Goal: Information Seeking & Learning: Learn about a topic

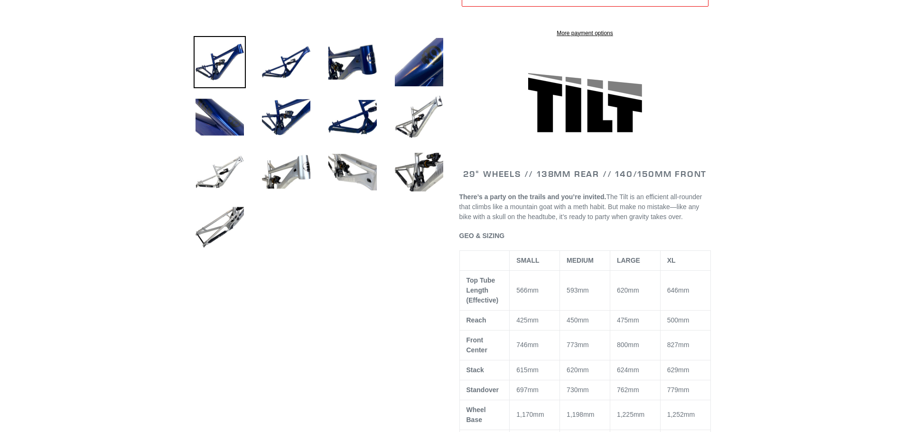
select select "highest-rating"
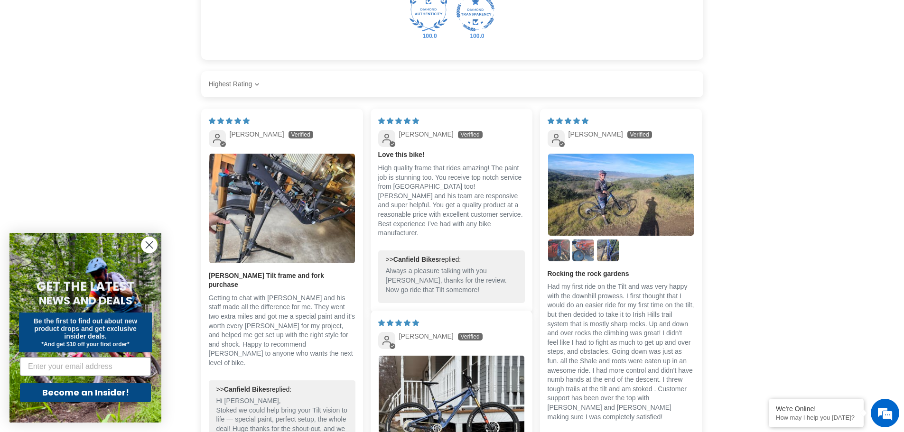
scroll to position [1803, 0]
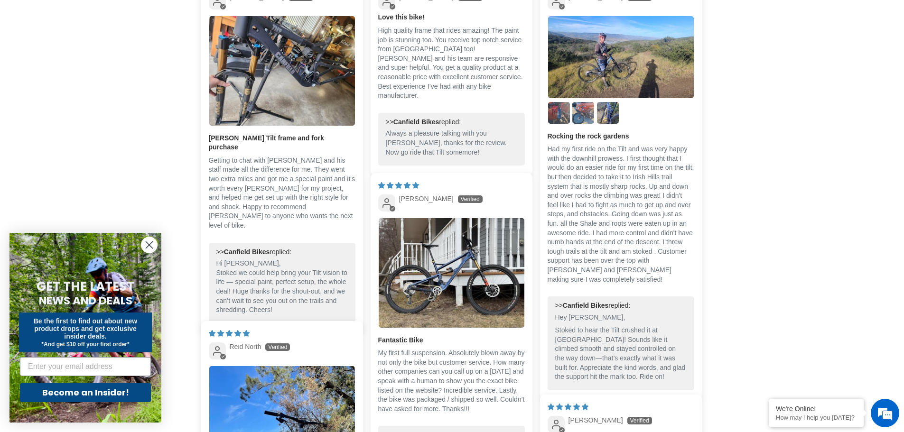
click at [146, 245] on circle "Close dialog" at bounding box center [149, 245] width 16 height 16
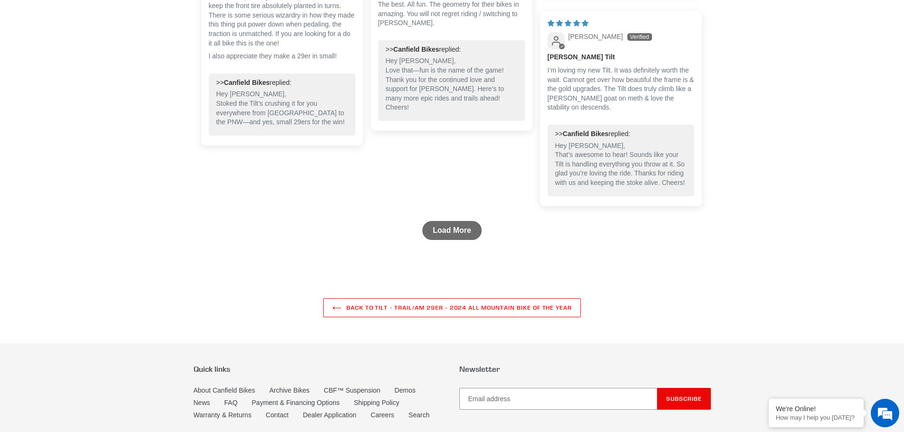
scroll to position [2529, 0]
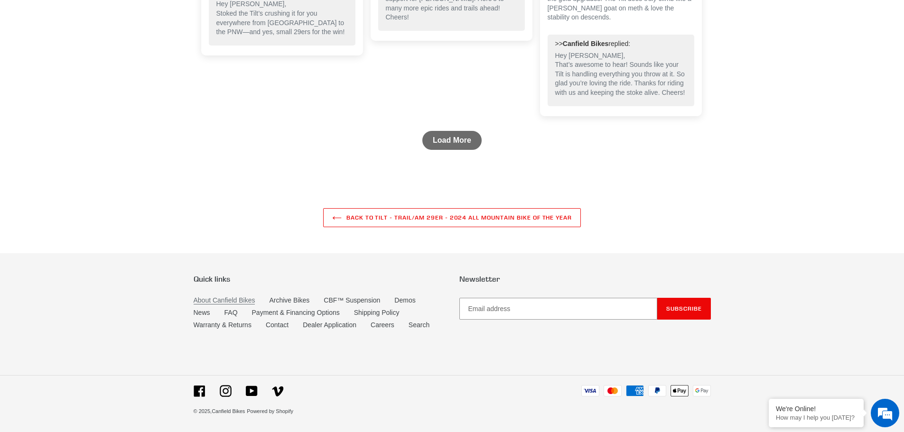
click at [207, 297] on link "About Canfield Bikes" at bounding box center [225, 301] width 62 height 8
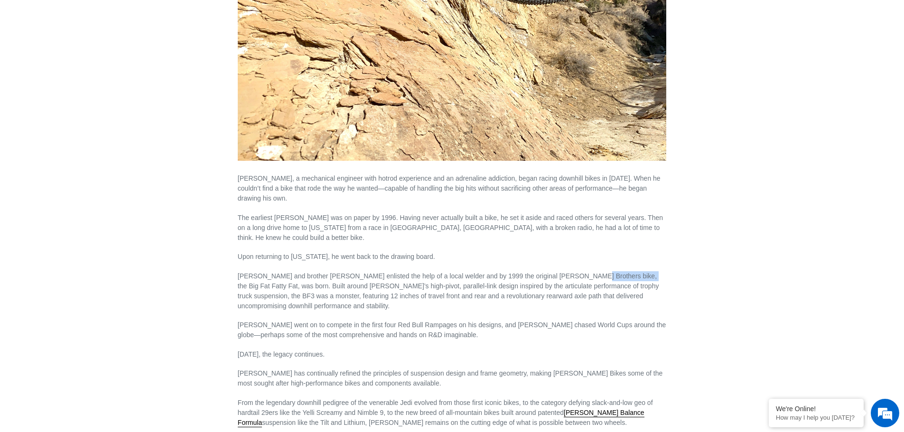
drag, startPoint x: 562, startPoint y: 264, endPoint x: 607, endPoint y: 266, distance: 45.6
click at [607, 271] on p "[PERSON_NAME] and brother [PERSON_NAME] enlisted the help of a local welder and…" at bounding box center [452, 291] width 428 height 40
copy p "Big Fat Fatty Fat"
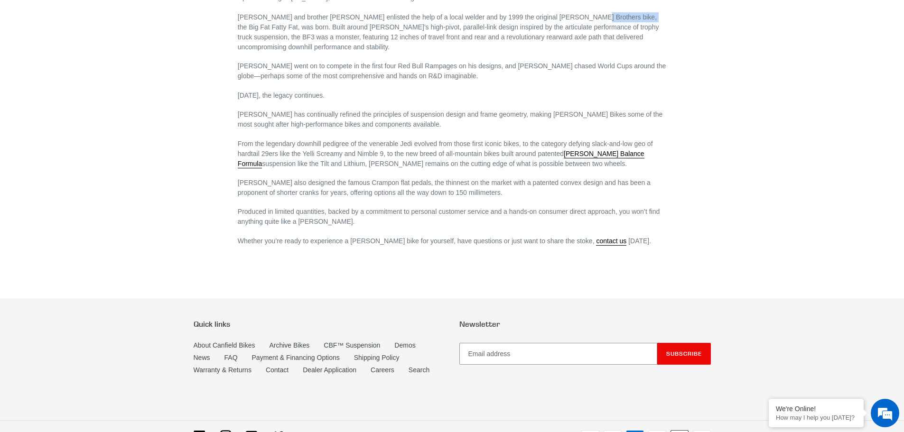
scroll to position [581, 0]
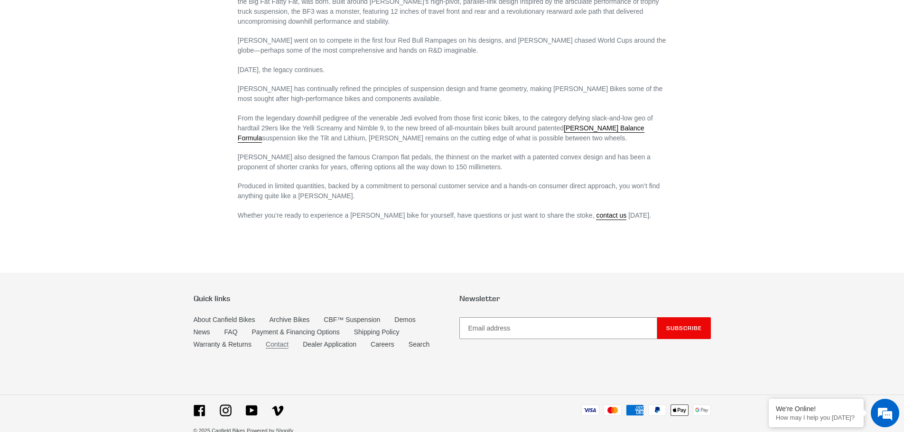
click at [284, 341] on link "Contact" at bounding box center [277, 345] width 23 height 8
